Goal: Information Seeking & Learning: Learn about a topic

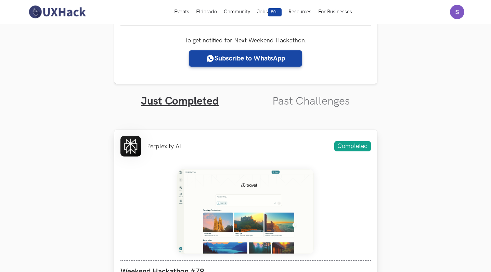
scroll to position [137, 0]
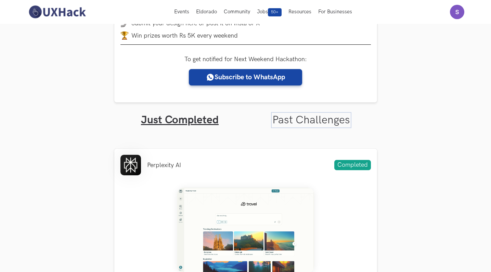
click at [310, 121] on link "Past Challenges" at bounding box center [311, 120] width 78 height 13
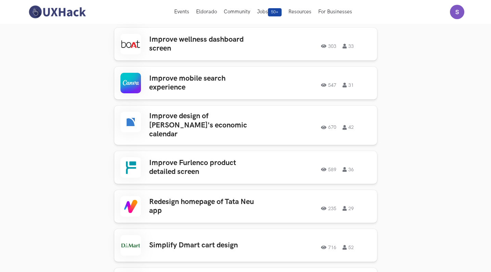
scroll to position [401, 0]
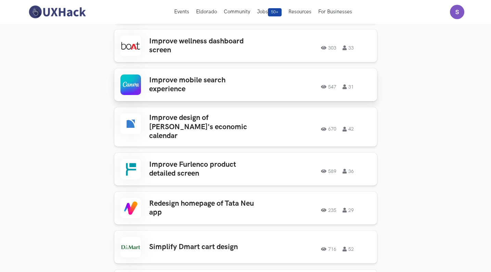
click at [269, 81] on div "547 31" at bounding box center [317, 84] width 107 height 9
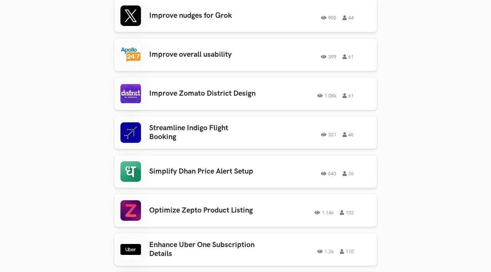
scroll to position [1100, 0]
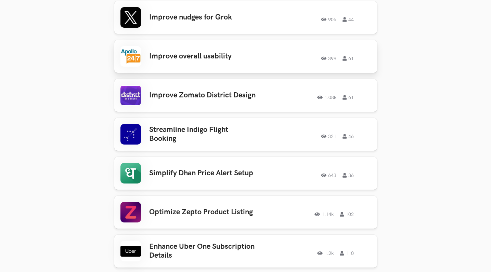
click at [260, 64] on link "Improve overall usability 399 61 399 61" at bounding box center [245, 56] width 263 height 33
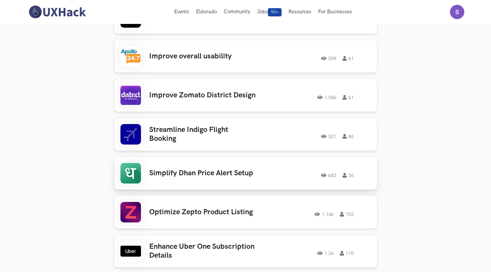
scroll to position [1054, 0]
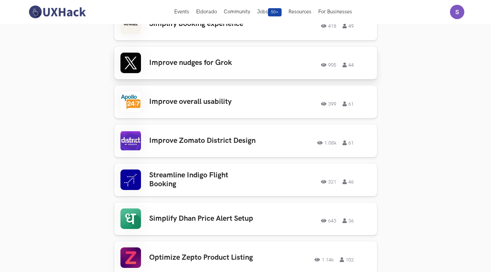
click at [229, 60] on h3 "Improve nudges for Grok" at bounding box center [202, 63] width 107 height 9
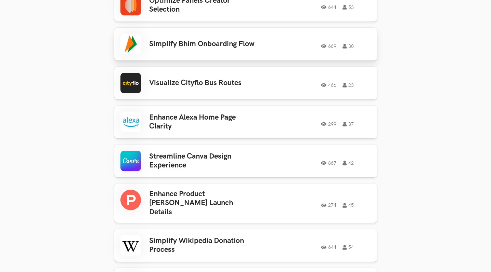
scroll to position [1543, 0]
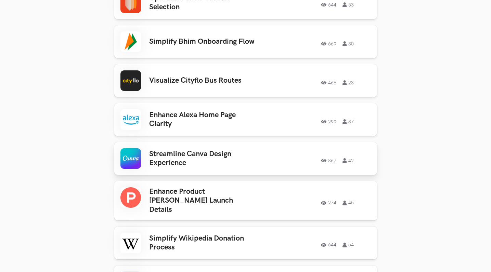
click at [210, 142] on link "Streamline Canva Design Experience 867 42 867 42" at bounding box center [245, 158] width 263 height 33
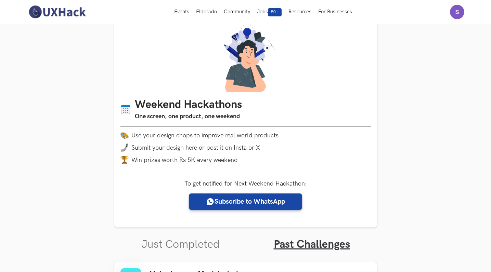
scroll to position [0, 0]
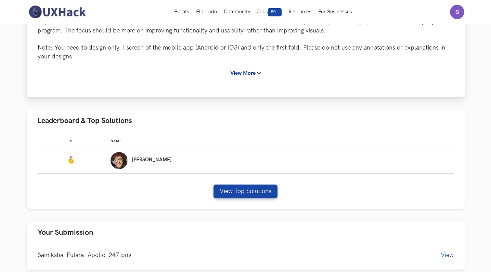
scroll to position [177, 0]
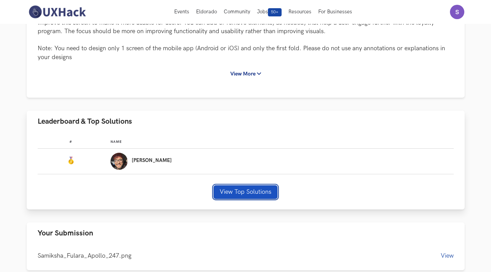
click at [252, 187] on button "View Top Solutions" at bounding box center [246, 192] width 64 height 14
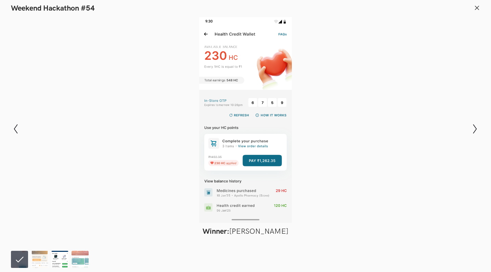
click at [60, 253] on img at bounding box center [59, 259] width 17 height 17
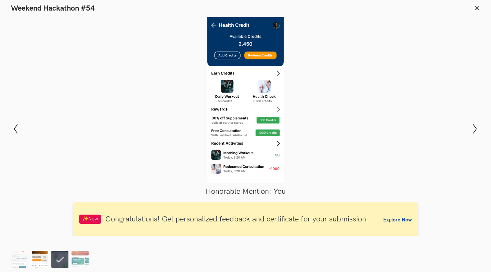
click at [40, 260] on img at bounding box center [39, 259] width 17 height 17
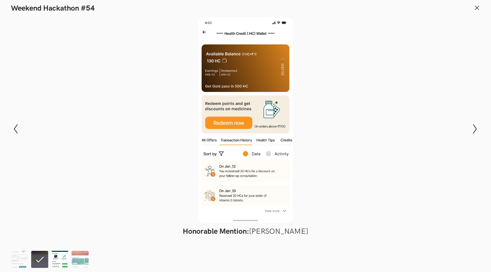
click at [59, 261] on img at bounding box center [59, 259] width 17 height 17
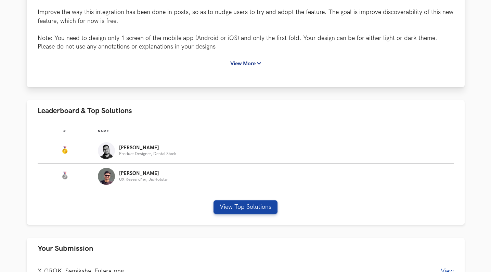
scroll to position [176, 0]
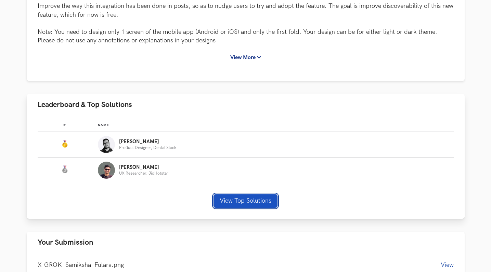
click at [237, 196] on button "View Top Solutions" at bounding box center [246, 201] width 64 height 14
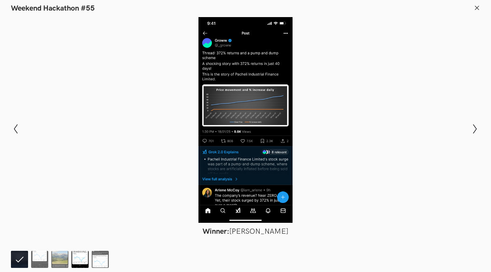
click at [77, 261] on img at bounding box center [80, 259] width 17 height 17
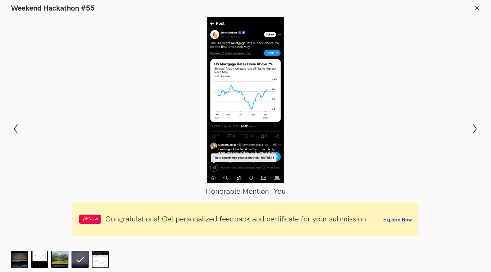
scroll to position [171, 0]
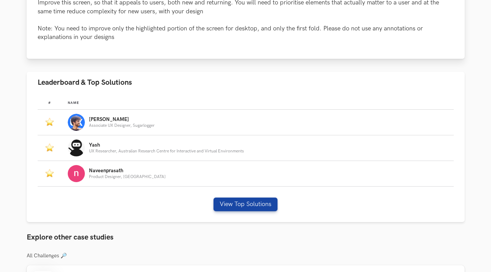
scroll to position [198, 0]
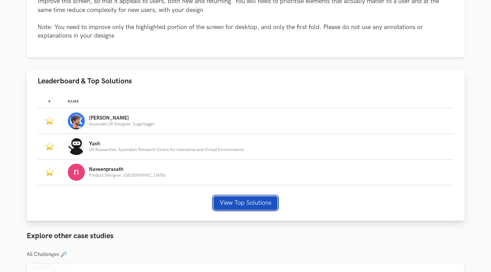
click at [242, 200] on button "View Top Solutions" at bounding box center [246, 203] width 64 height 14
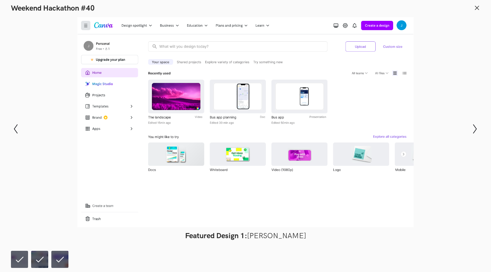
click at [56, 261] on li at bounding box center [59, 259] width 17 height 17
click at [39, 262] on li at bounding box center [39, 259] width 17 height 17
click at [15, 262] on li at bounding box center [19, 259] width 17 height 17
click at [19, 262] on li at bounding box center [19, 259] width 17 height 17
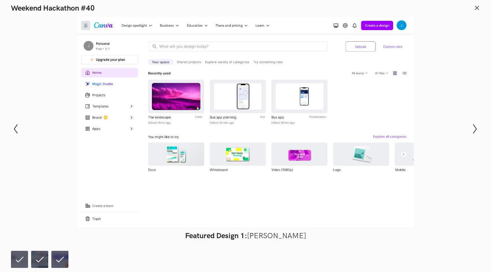
click at [49, 262] on ol at bounding box center [41, 259] width 61 height 17
click at [56, 262] on li at bounding box center [59, 259] width 17 height 17
click at [15, 128] on icon "Show previous slide" at bounding box center [16, 129] width 10 height 10
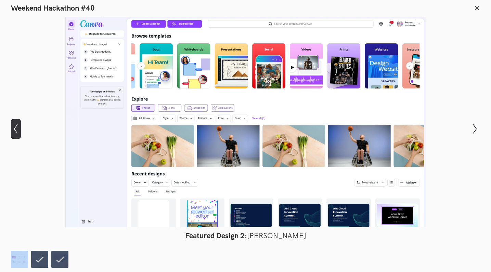
click at [15, 128] on icon "Show previous slide" at bounding box center [16, 129] width 10 height 10
click at [477, 127] on icon "Show next slide" at bounding box center [475, 129] width 10 height 10
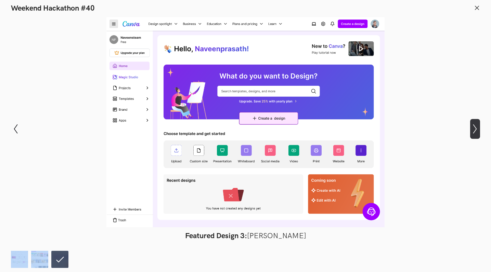
click at [476, 127] on icon "Show next slide" at bounding box center [475, 129] width 10 height 10
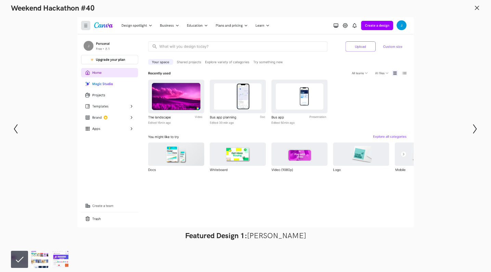
click at [10, 127] on div "Modal Gallery Slideshow Featured Design 1: [PERSON_NAME] Featured Design 2: [PE…" at bounding box center [245, 129] width 491 height 232
click at [13, 129] on icon "Show previous slide" at bounding box center [16, 129] width 10 height 10
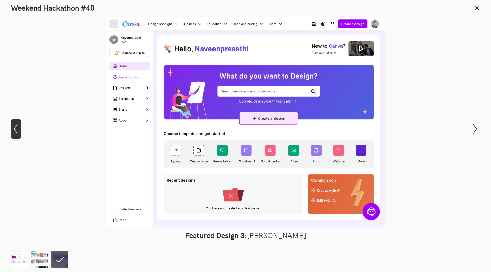
click at [13, 129] on icon "Show previous slide" at bounding box center [16, 129] width 10 height 10
